Goal: Navigation & Orientation: Find specific page/section

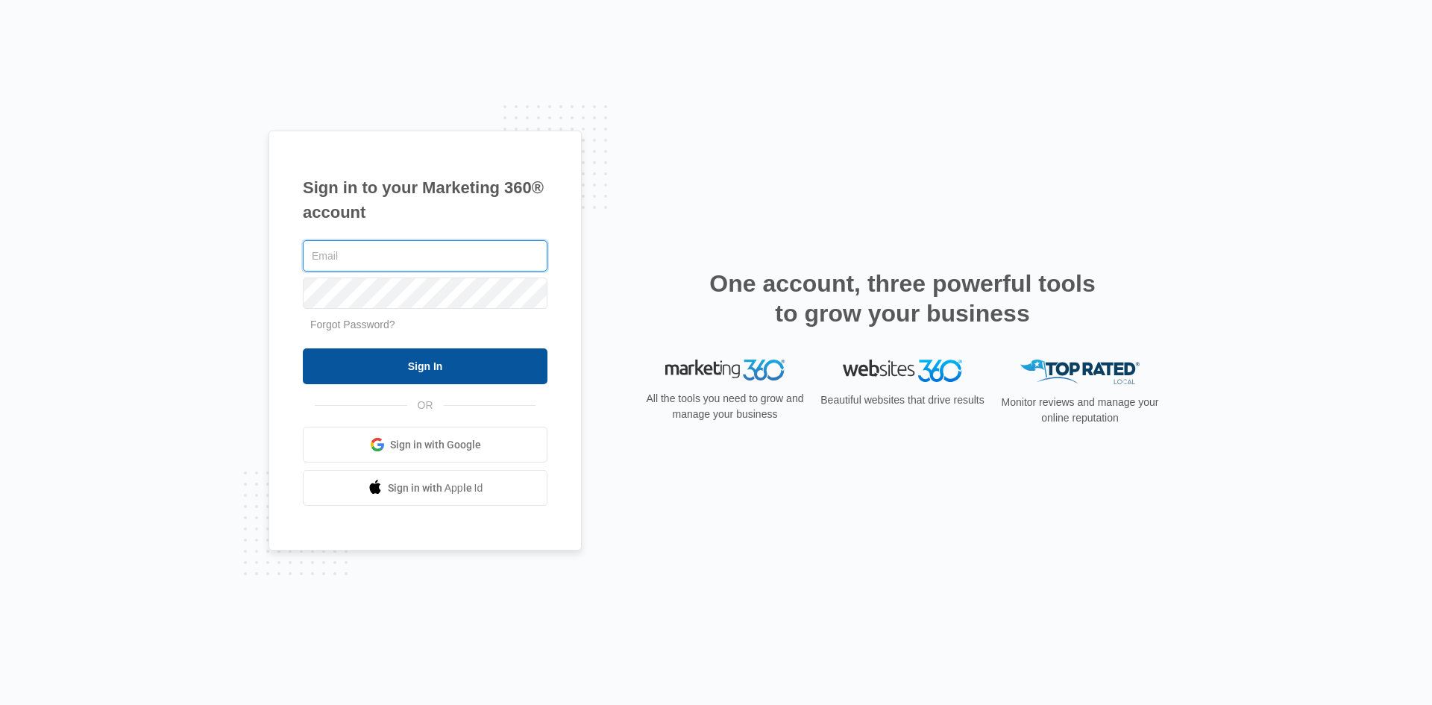
type input "[EMAIL_ADDRESS][DOMAIN_NAME]"
click at [407, 378] on input "Sign In" at bounding box center [425, 366] width 245 height 36
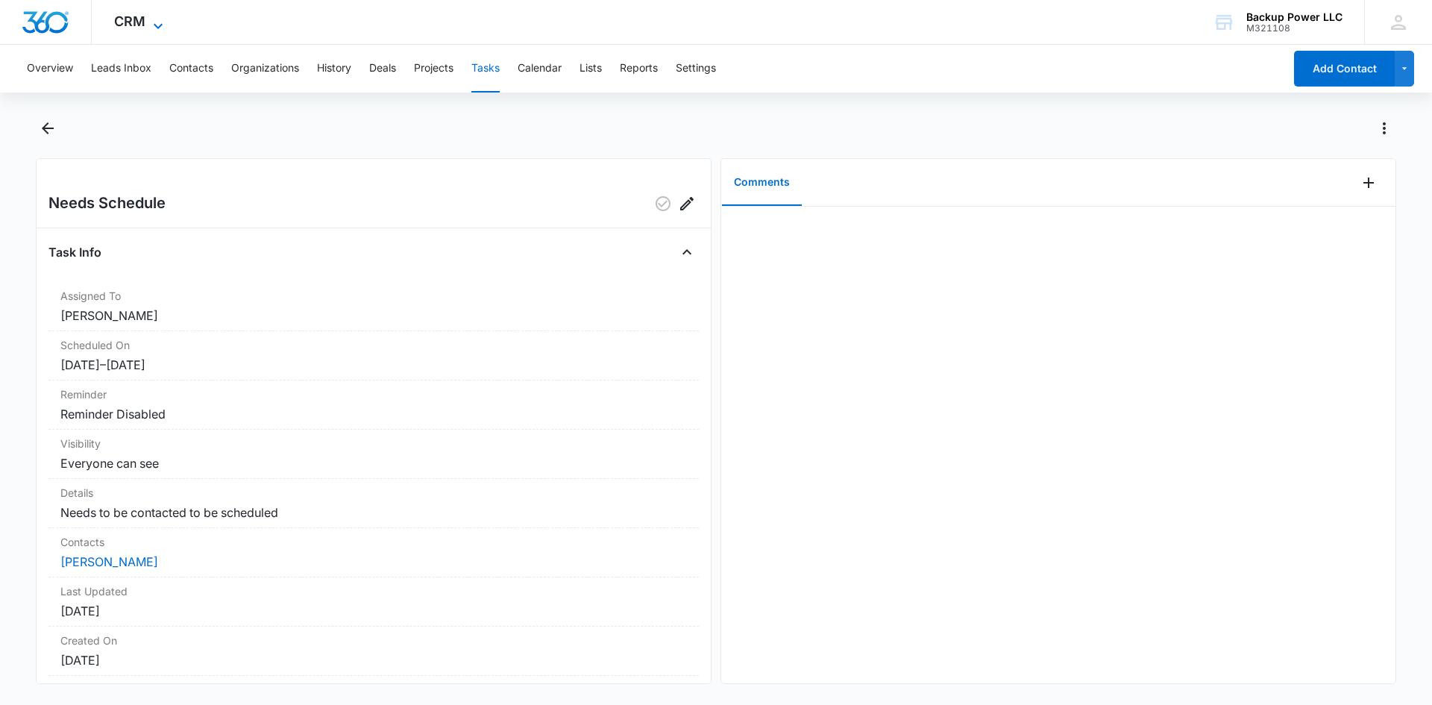
click at [152, 18] on icon at bounding box center [158, 26] width 18 height 18
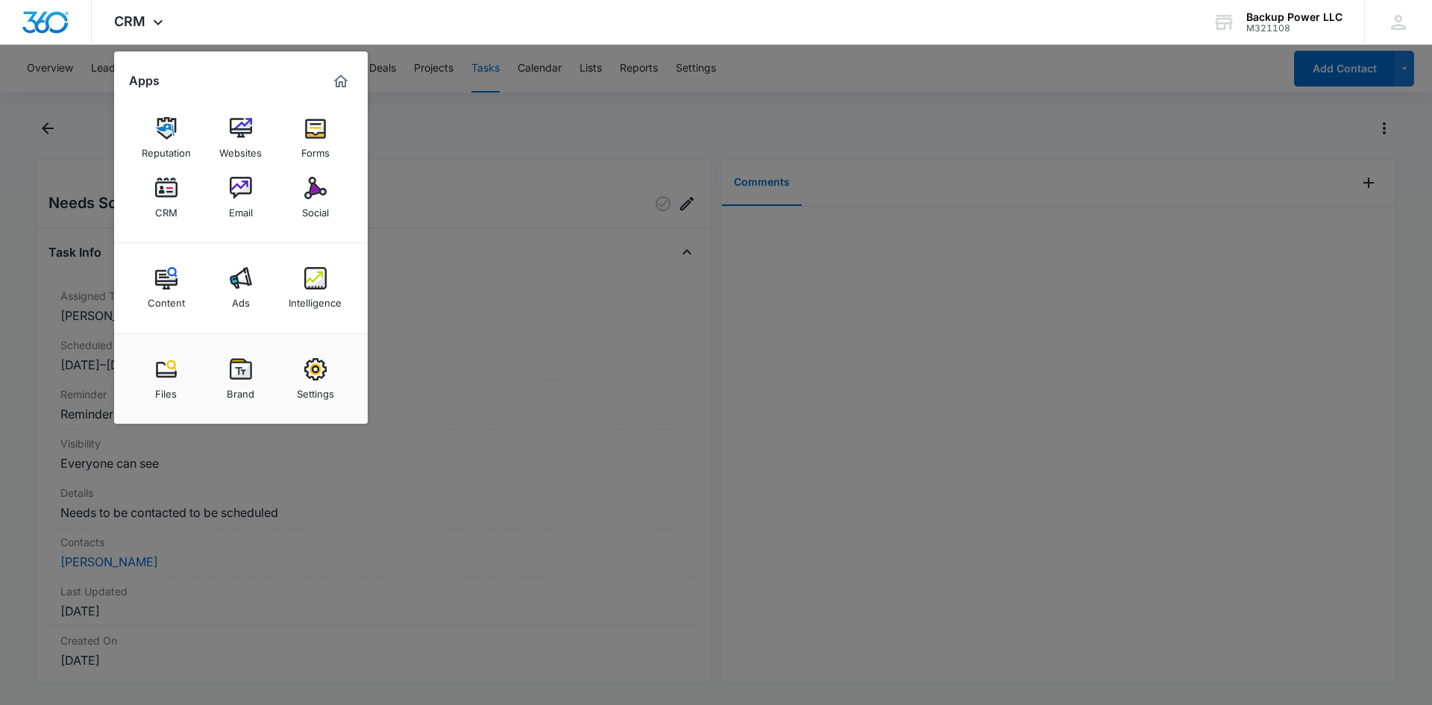
click at [317, 280] on img at bounding box center [315, 278] width 22 height 22
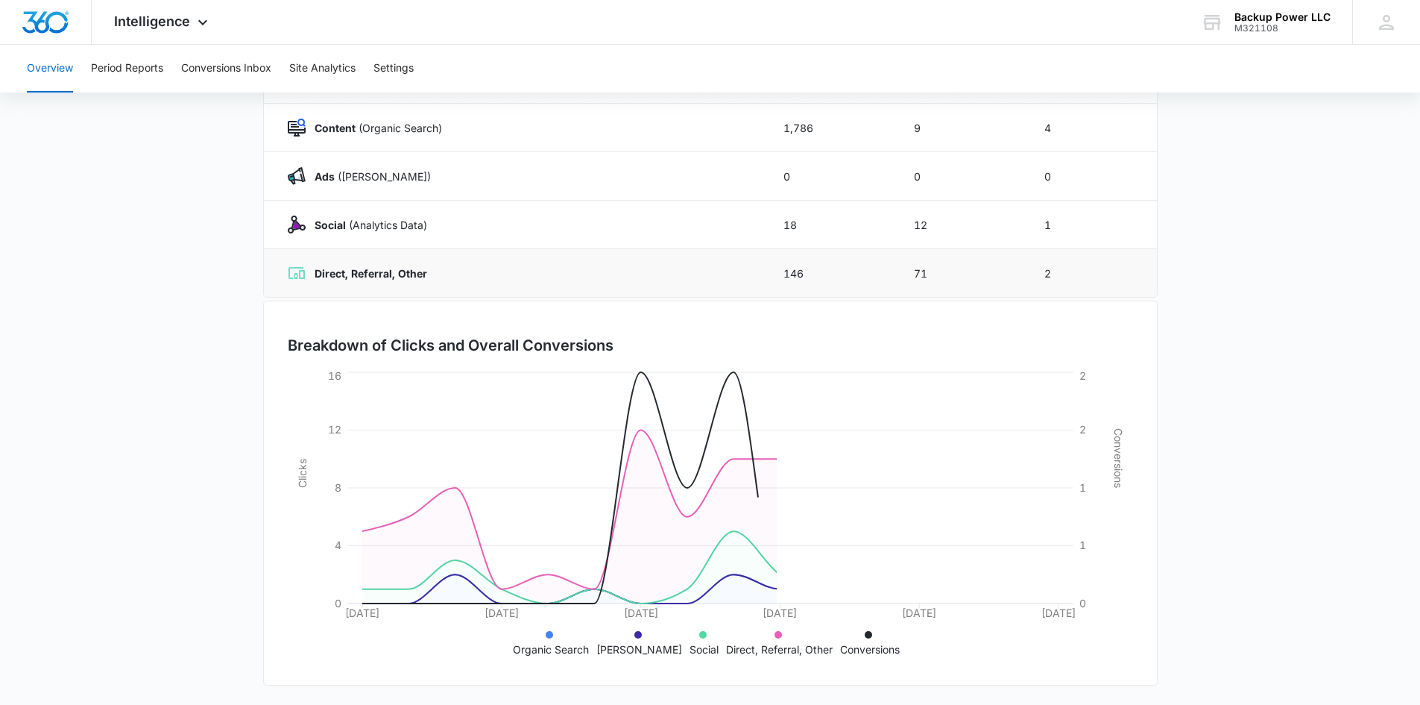
scroll to position [218, 0]
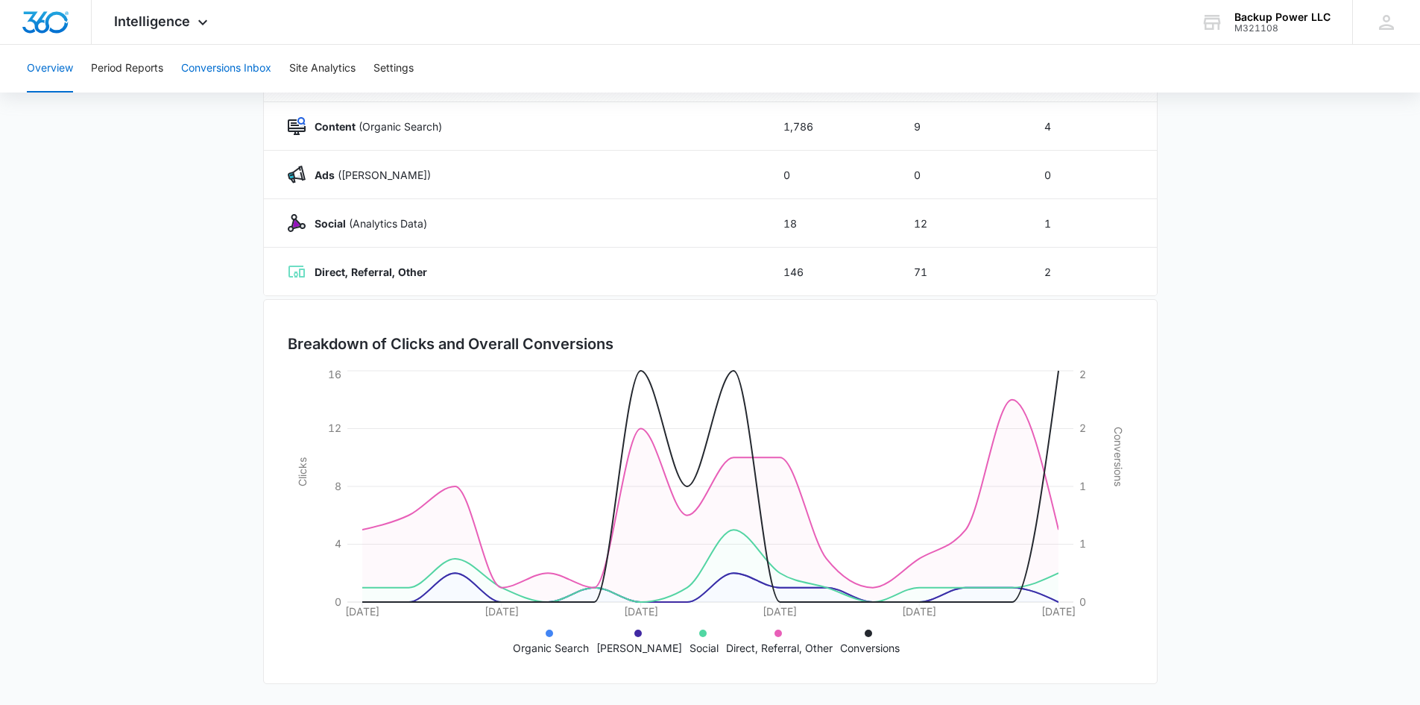
click at [237, 78] on button "Conversions Inbox" at bounding box center [226, 69] width 90 height 48
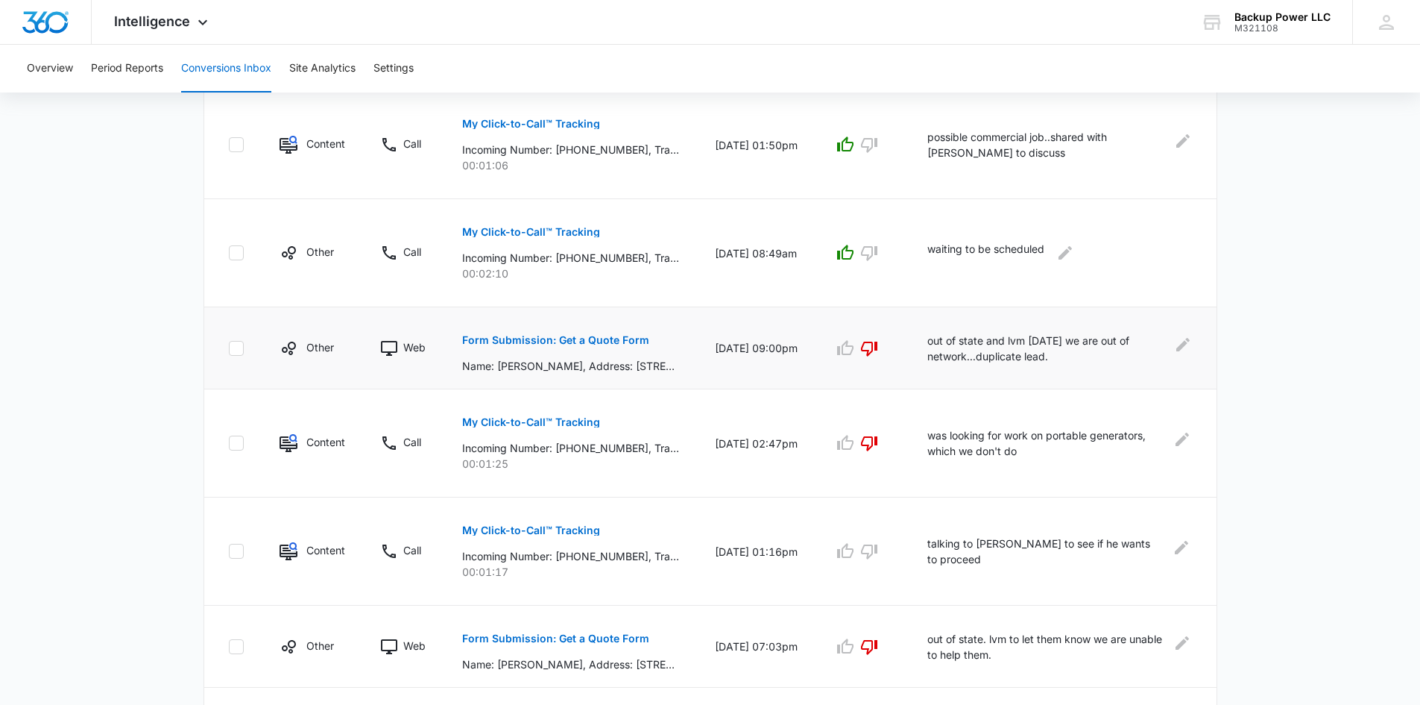
scroll to position [597, 0]
click at [196, 25] on icon at bounding box center [203, 26] width 18 height 18
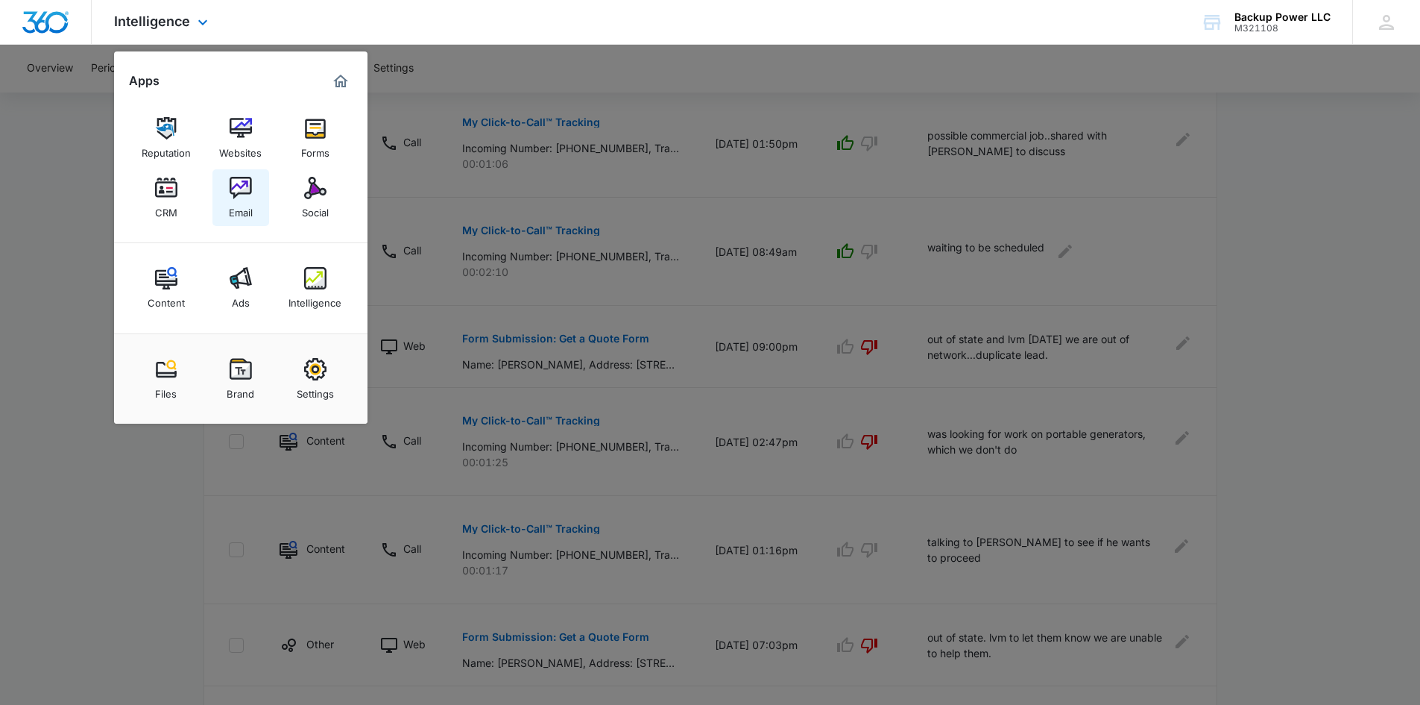
click at [230, 191] on img at bounding box center [241, 188] width 22 height 22
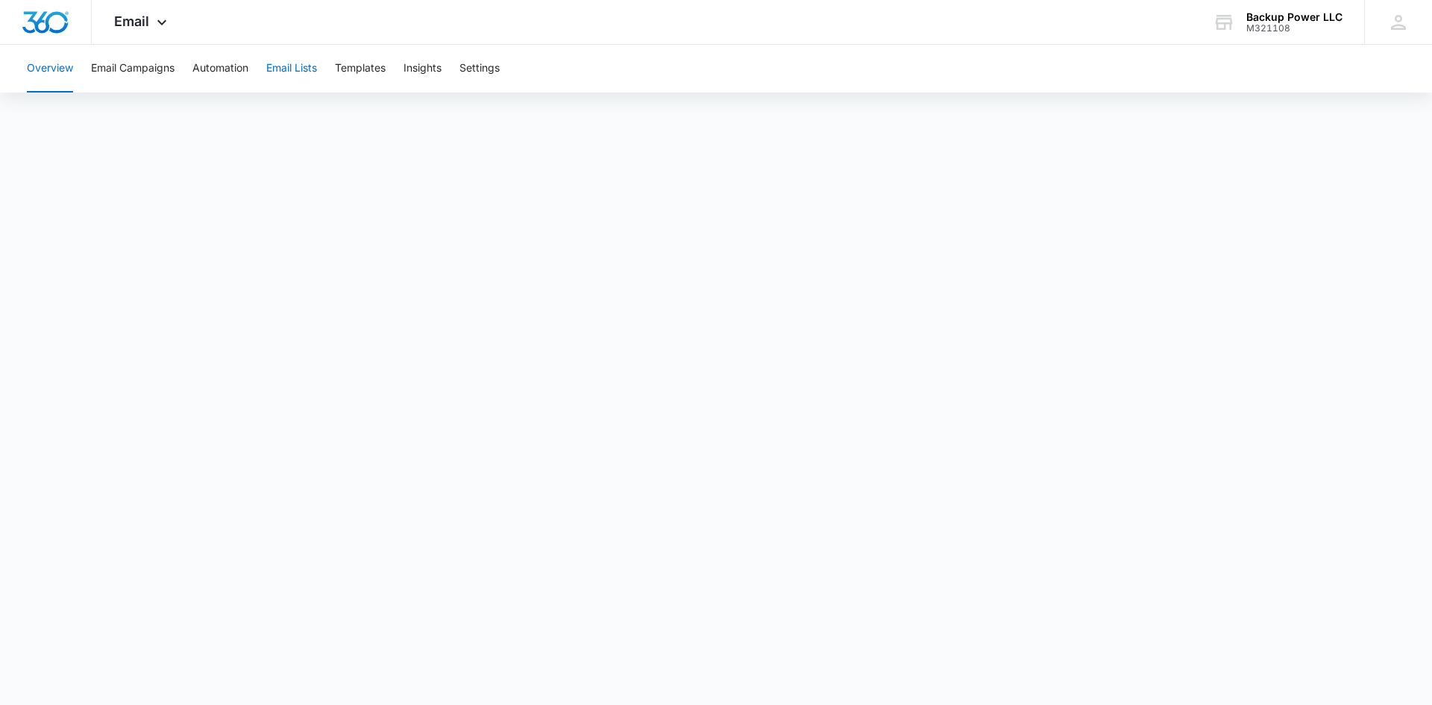
click at [271, 66] on button "Email Lists" at bounding box center [291, 69] width 51 height 48
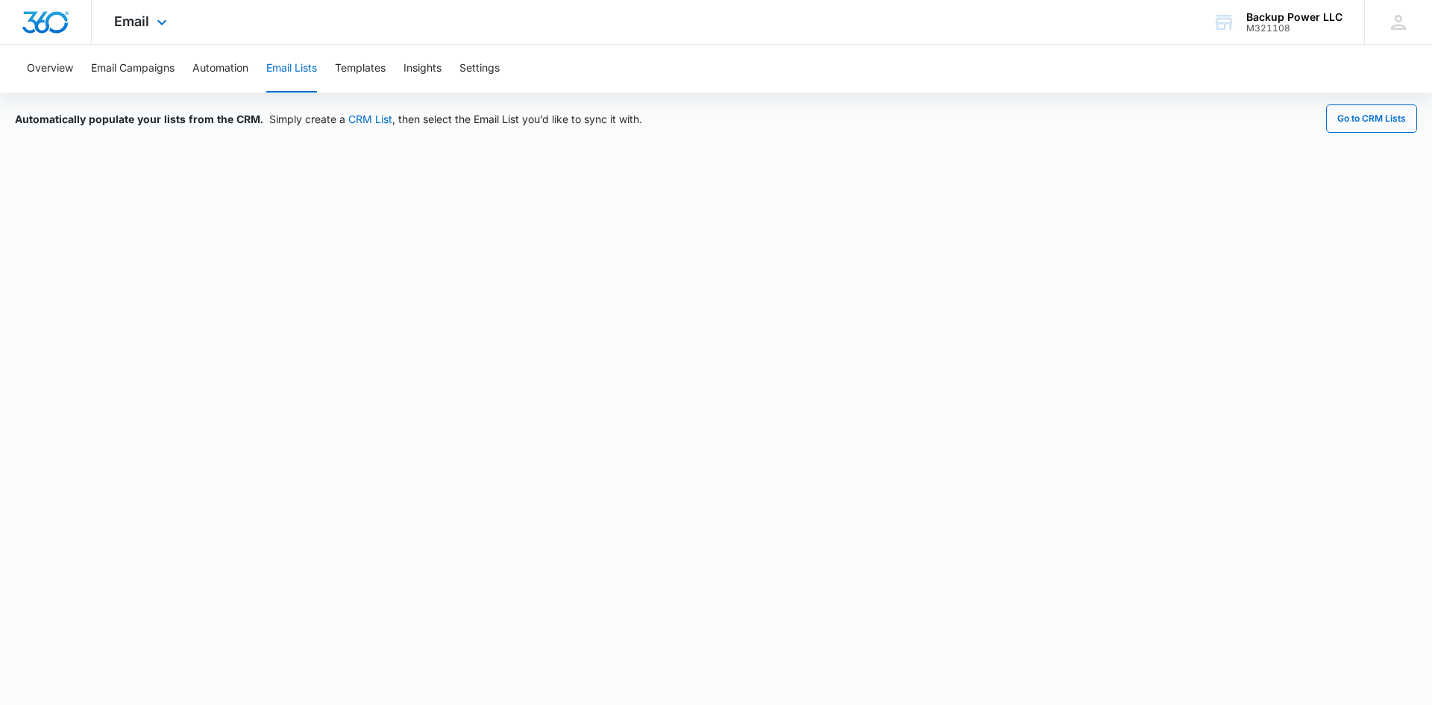
click at [111, 14] on div "Email Apps Reputation Websites Forms CRM Email Social Content Ads Intelligence …" at bounding box center [142, 22] width 101 height 44
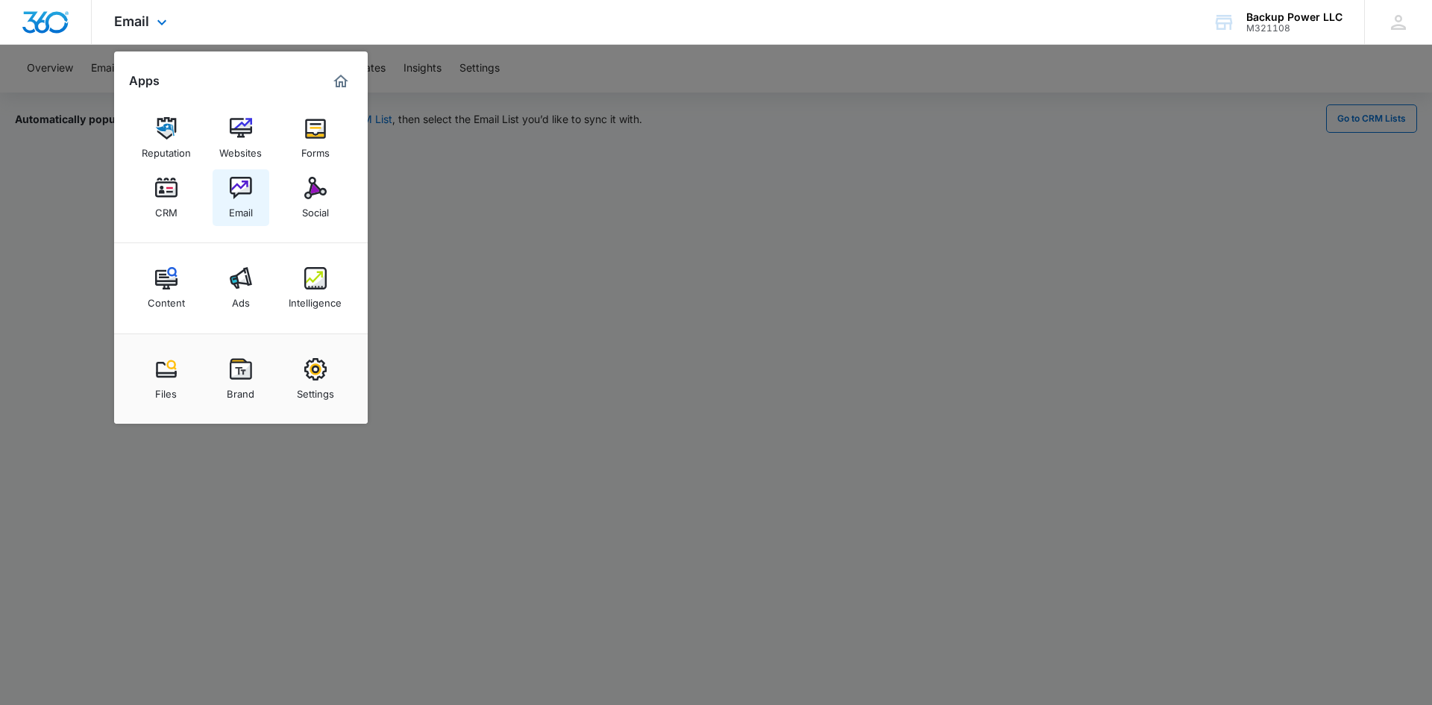
click at [251, 197] on img at bounding box center [241, 188] width 22 height 22
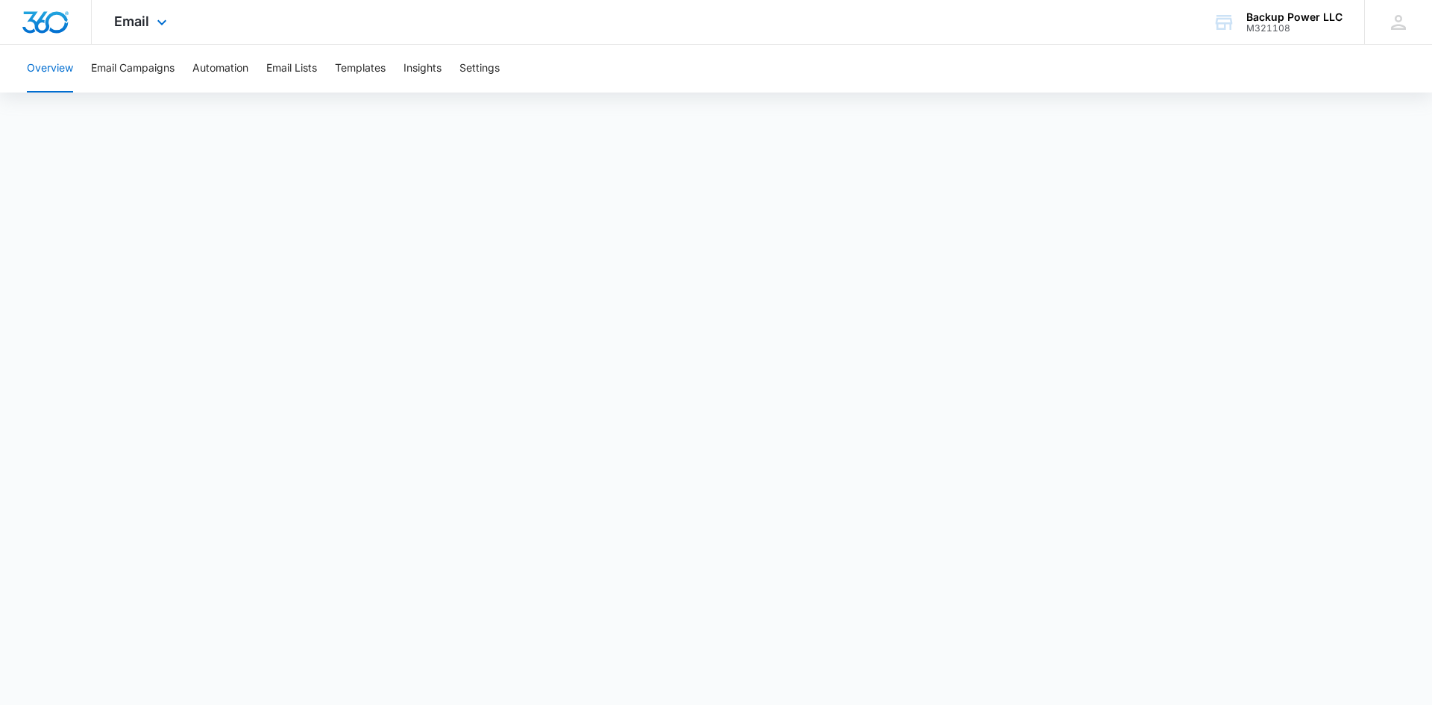
click at [138, 13] on div "Email Apps Reputation Websites Forms CRM Email Social Content Ads Intelligence …" at bounding box center [142, 22] width 101 height 44
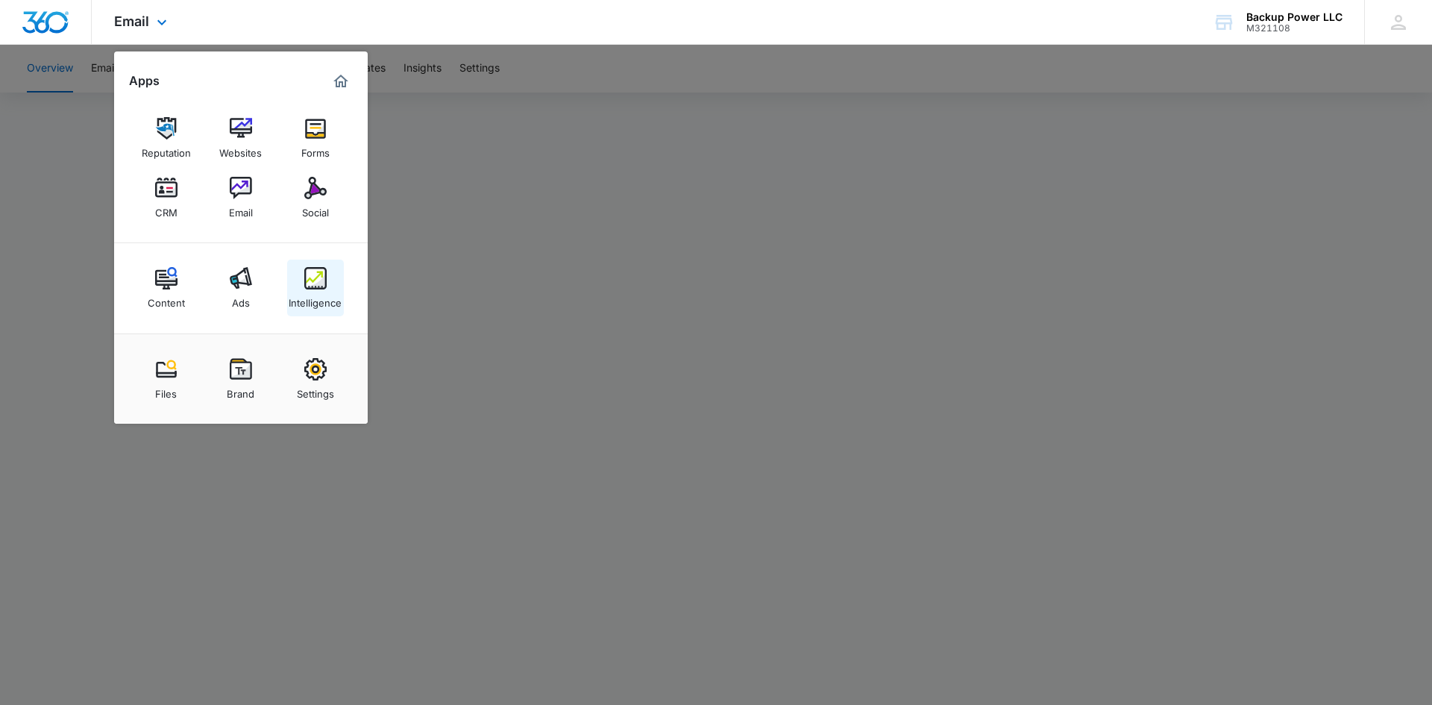
click at [316, 279] on img at bounding box center [315, 278] width 22 height 22
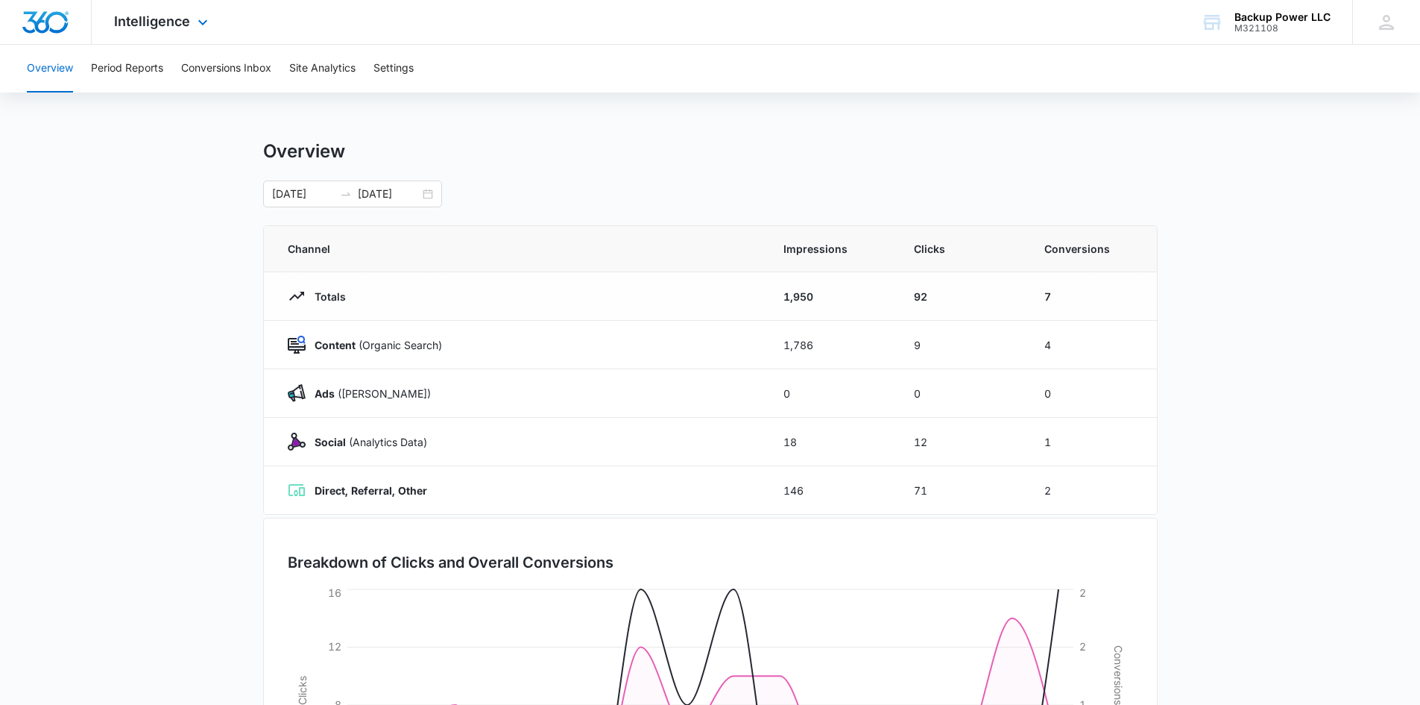
click at [71, 17] on div at bounding box center [46, 22] width 92 height 44
click at [57, 25] on img "Dashboard" at bounding box center [46, 22] width 48 height 22
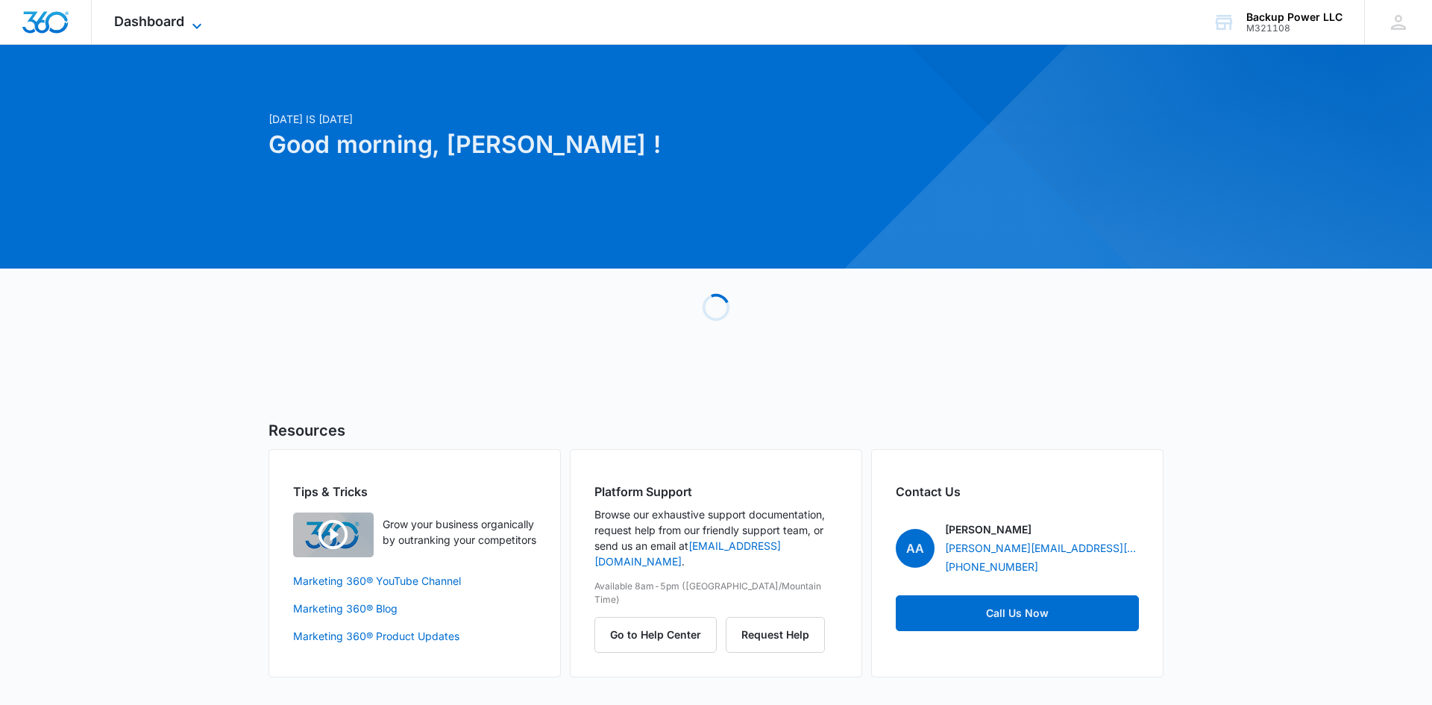
click at [136, 26] on span "Dashboard" at bounding box center [149, 21] width 70 height 16
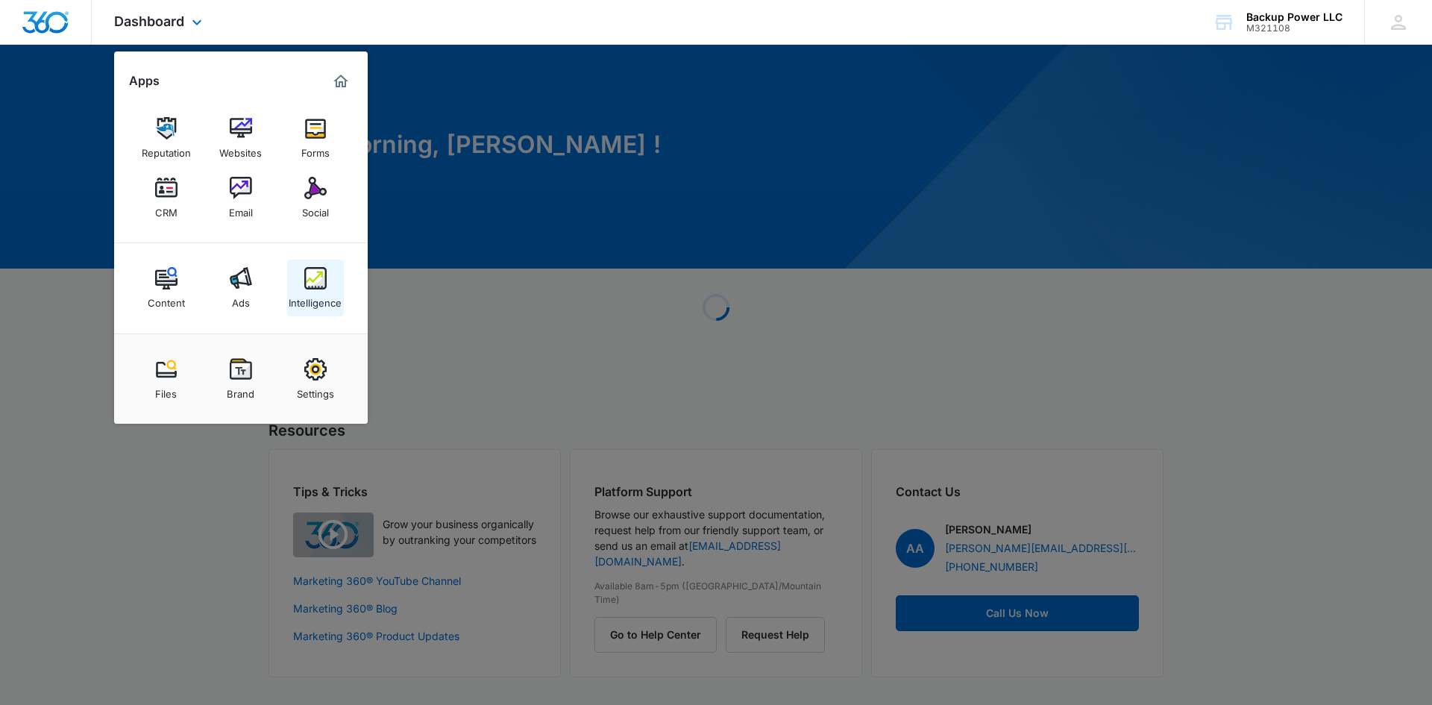
click at [308, 280] on img at bounding box center [315, 278] width 22 height 22
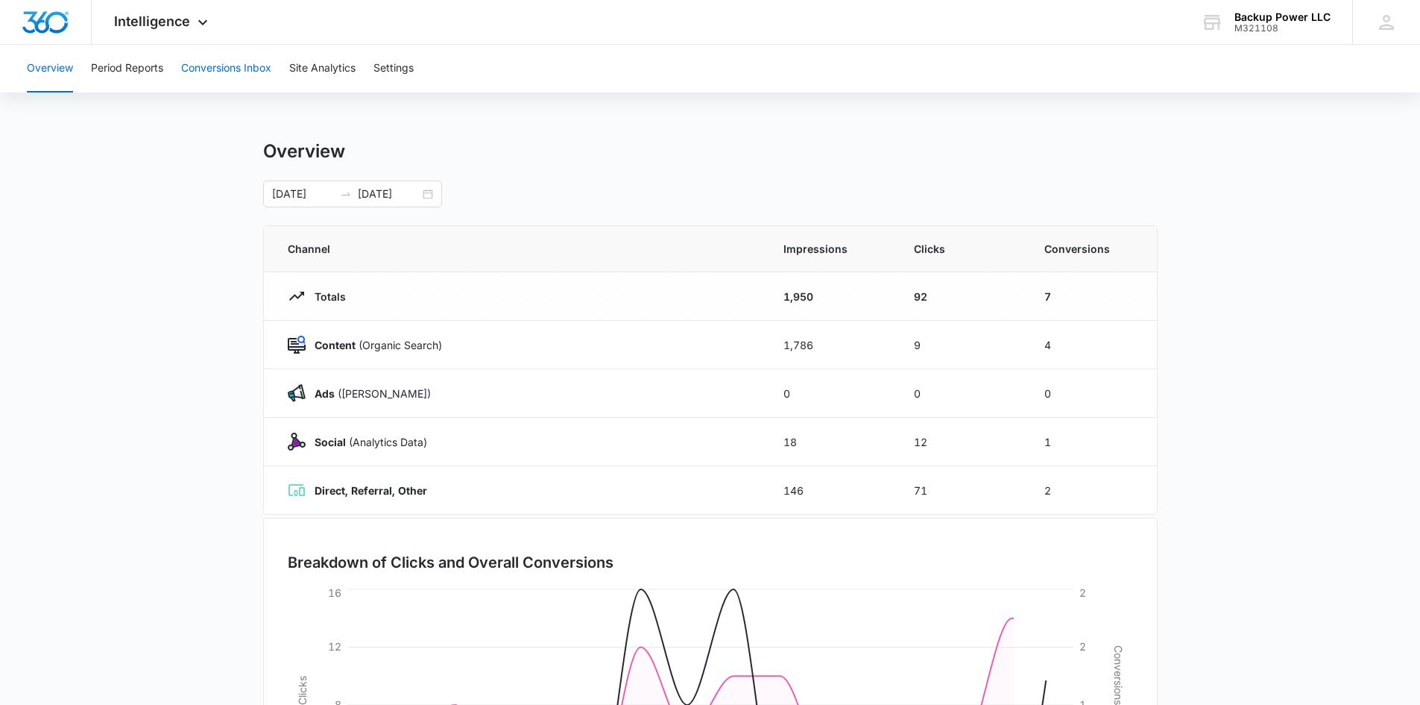
click at [226, 54] on button "Conversions Inbox" at bounding box center [226, 69] width 90 height 48
